Goal: Task Accomplishment & Management: Complete application form

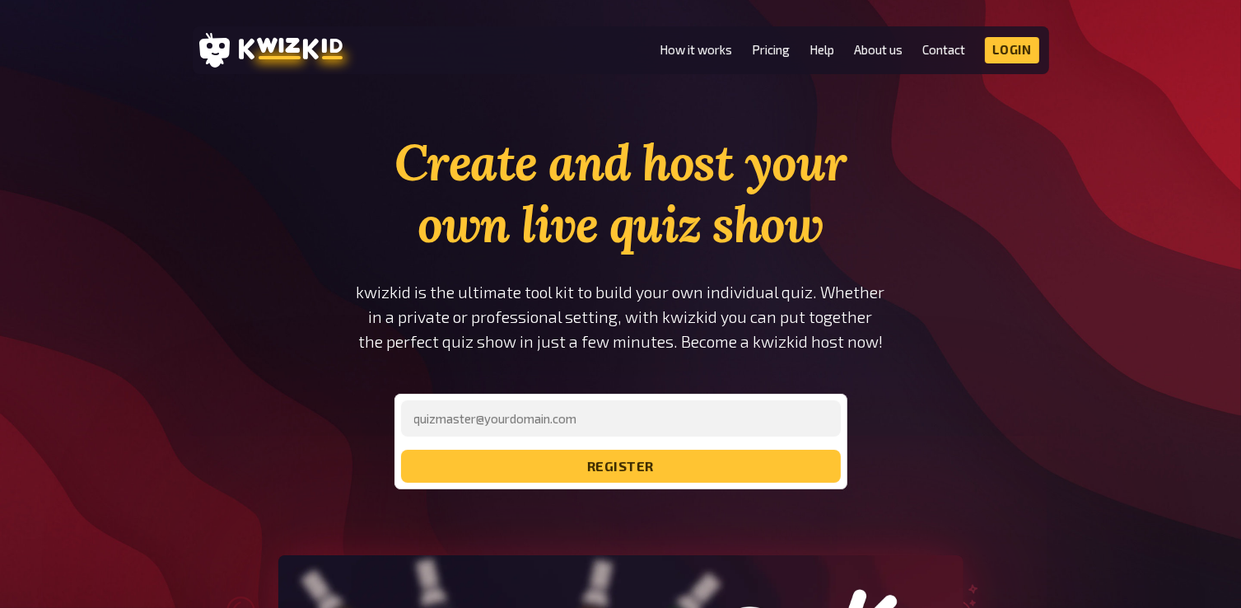
type input "[EMAIL_ADDRESS][DOMAIN_NAME]"
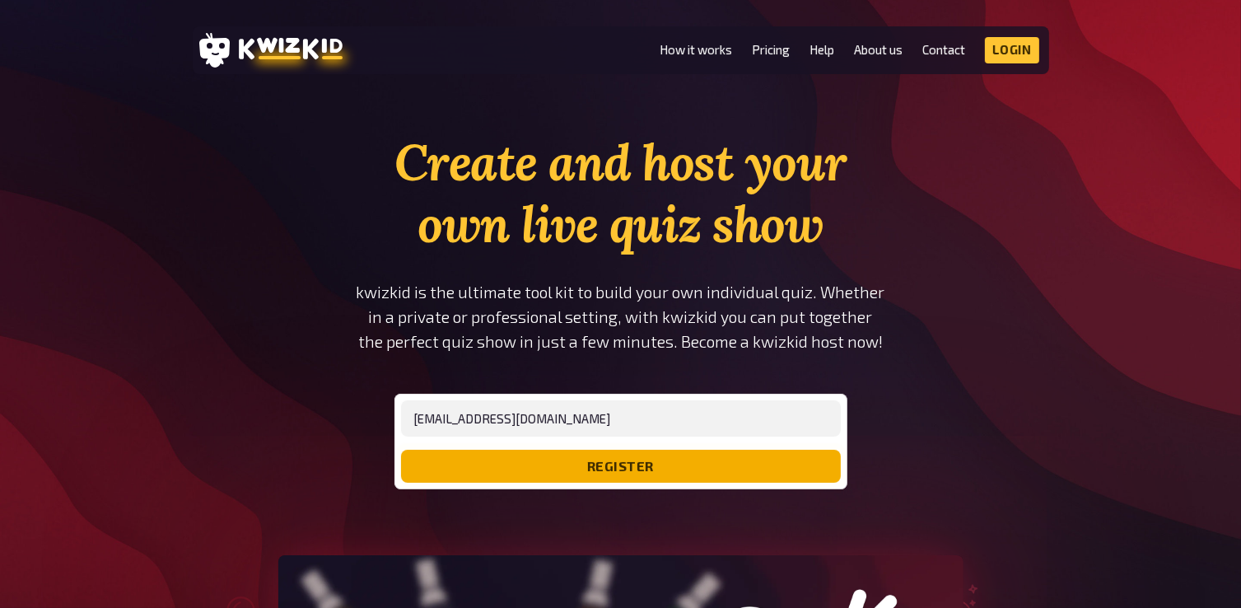
click at [616, 462] on button "register" at bounding box center [621, 466] width 440 height 33
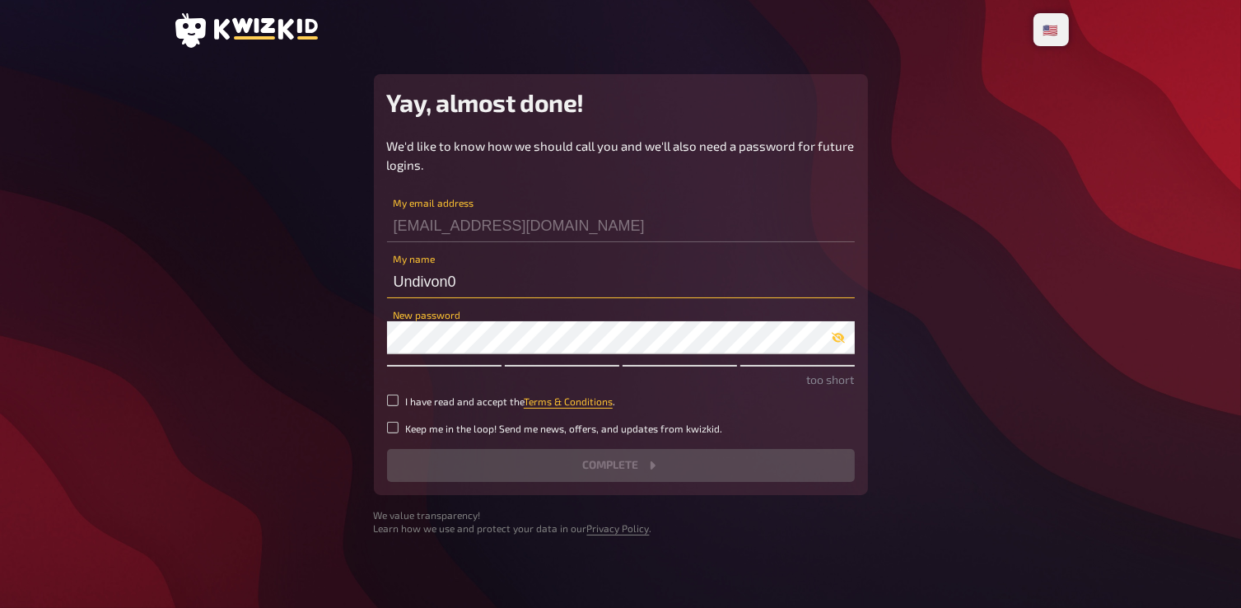
click at [480, 278] on input "Undivon0" at bounding box center [621, 281] width 468 height 33
type input "U"
type input "ehab_alshofee"
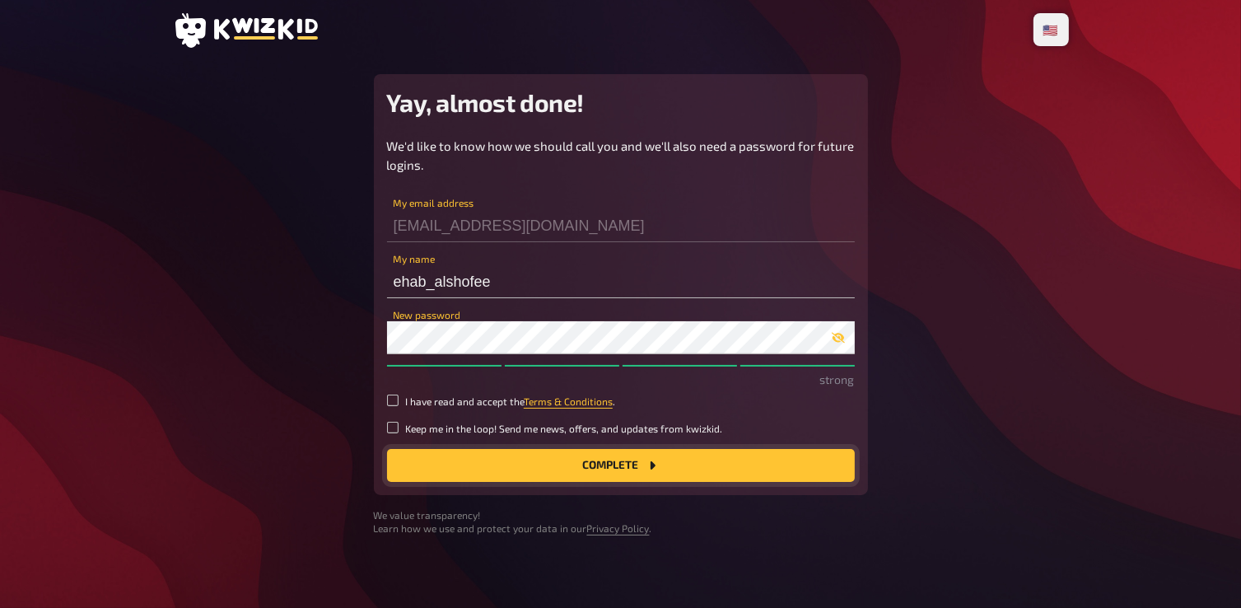
click at [639, 469] on button "Complete" at bounding box center [621, 465] width 468 height 33
click at [399, 395] on label "I have read and accept the Terms & Conditions ." at bounding box center [621, 401] width 468 height 14
click at [399, 395] on input "I have read and accept the Terms & Conditions ." at bounding box center [393, 400] width 12 height 12
checkbox input "true"
click at [394, 418] on div "We'd like to know how we should call you and we'll also need a password for fut…" at bounding box center [621, 309] width 468 height 345
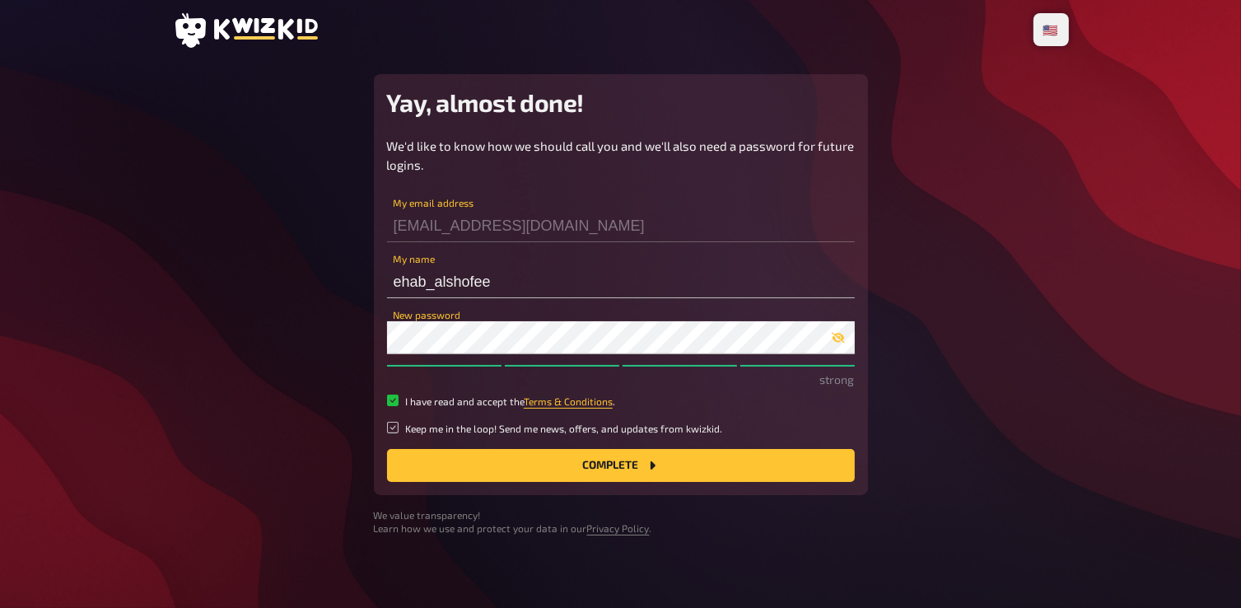
click at [394, 422] on input "Keep me in the loop! Send me news, offers, and updates from kwizkid." at bounding box center [393, 428] width 12 height 12
checkbox input "true"
click at [436, 455] on button "Complete" at bounding box center [621, 465] width 468 height 33
